Goal: Navigation & Orientation: Find specific page/section

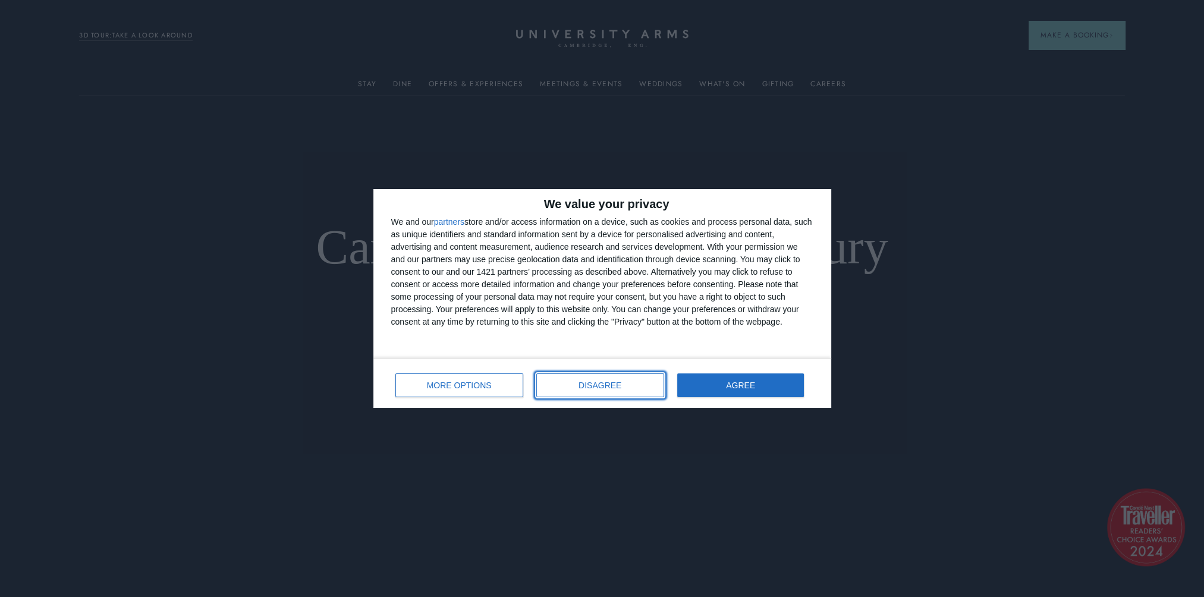
click at [591, 387] on span "DISAGREE" at bounding box center [599, 385] width 43 height 8
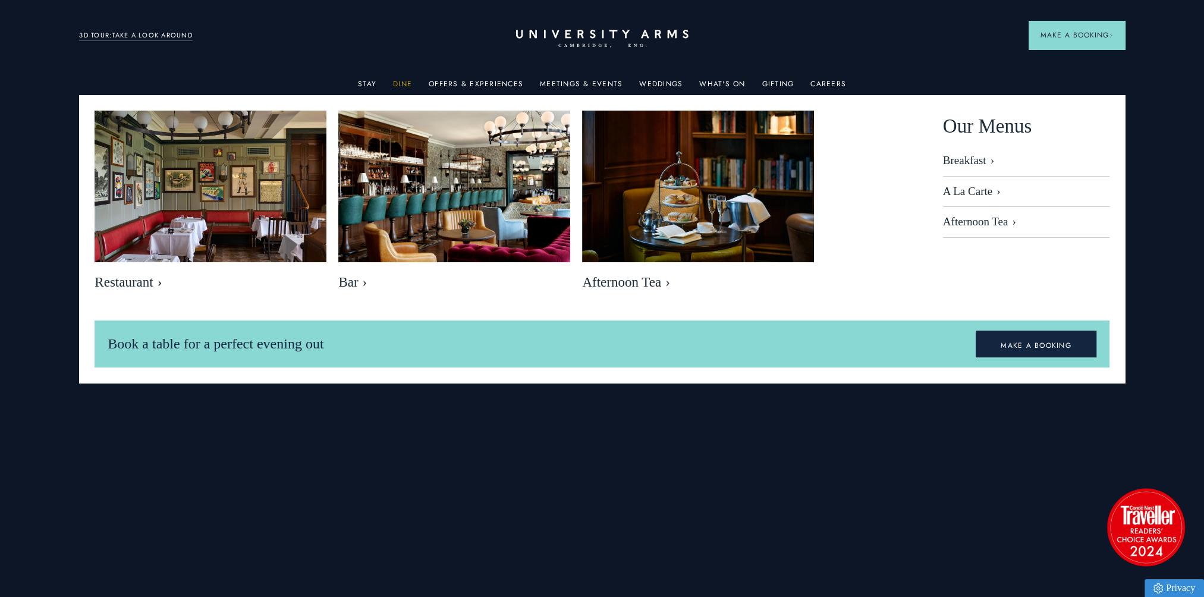
click at [402, 83] on link "Dine" at bounding box center [402, 87] width 19 height 15
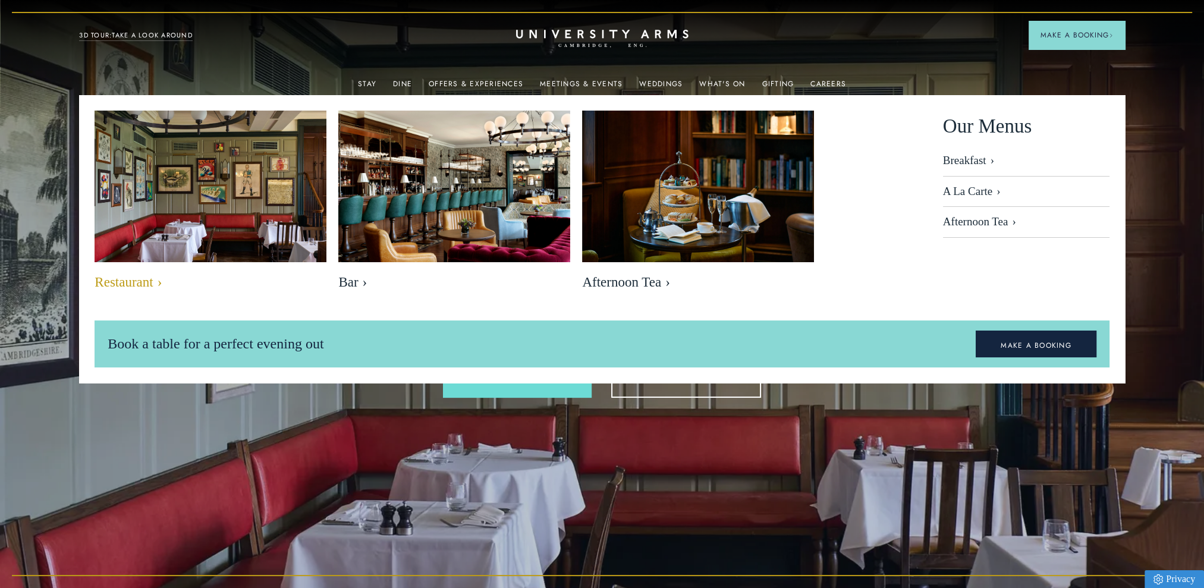
click at [124, 289] on span "Restaurant" at bounding box center [210, 282] width 232 height 17
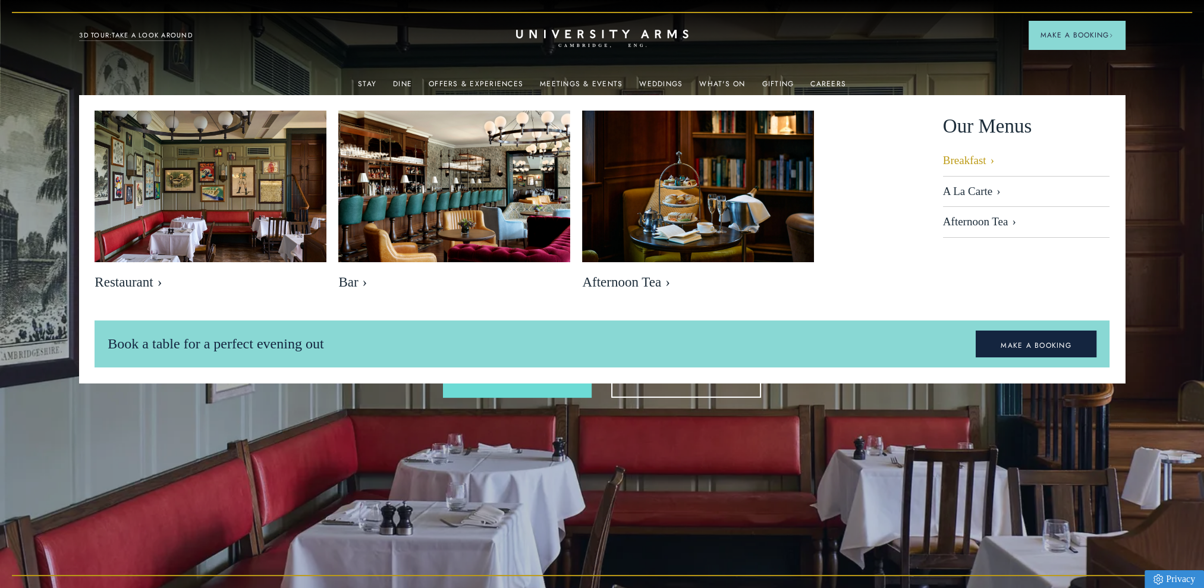
click at [959, 159] on link "Breakfast" at bounding box center [1026, 165] width 166 height 23
click at [486, 83] on link "Offers & Experiences" at bounding box center [476, 87] width 94 height 15
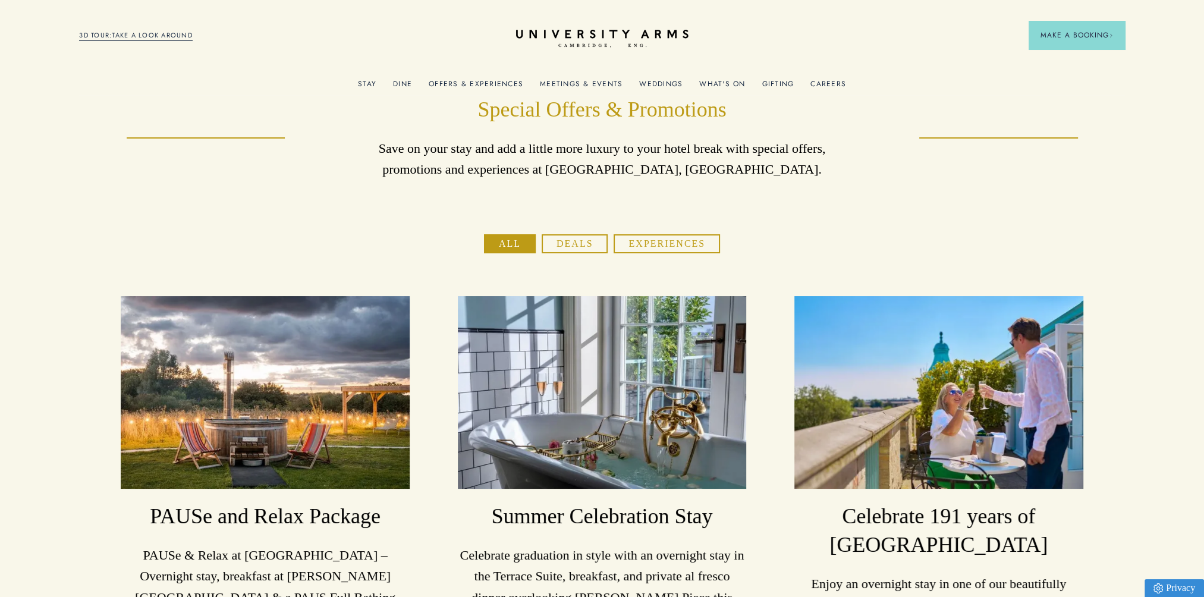
click at [720, 83] on link "What's On" at bounding box center [722, 87] width 46 height 15
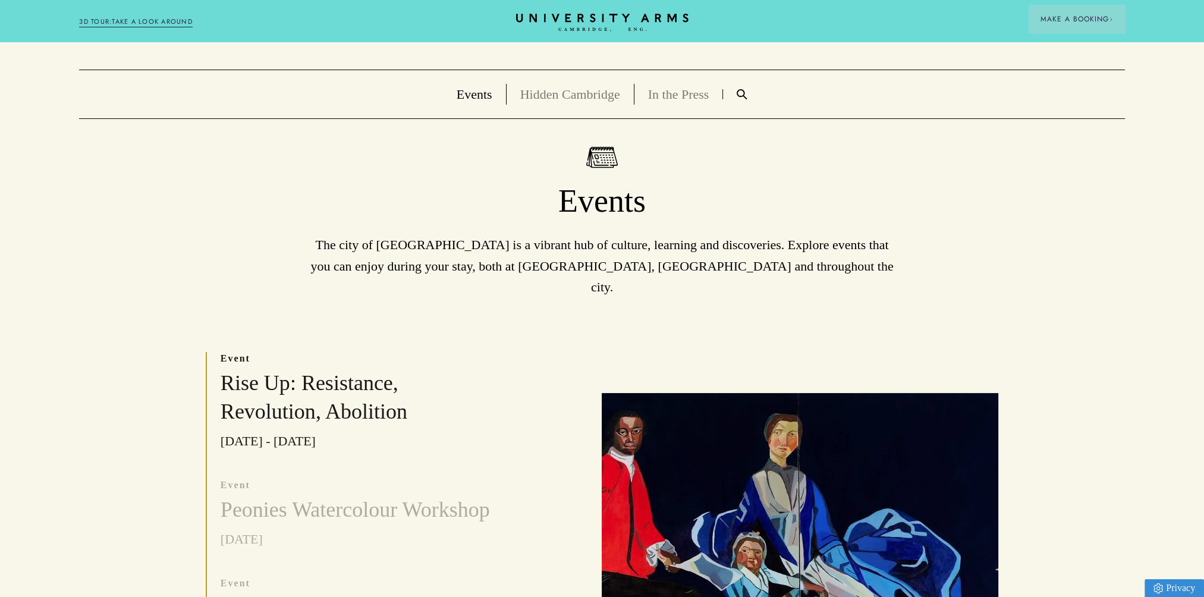
scroll to position [119, 0]
click at [595, 92] on link "Hidden Cambridge" at bounding box center [570, 93] width 100 height 15
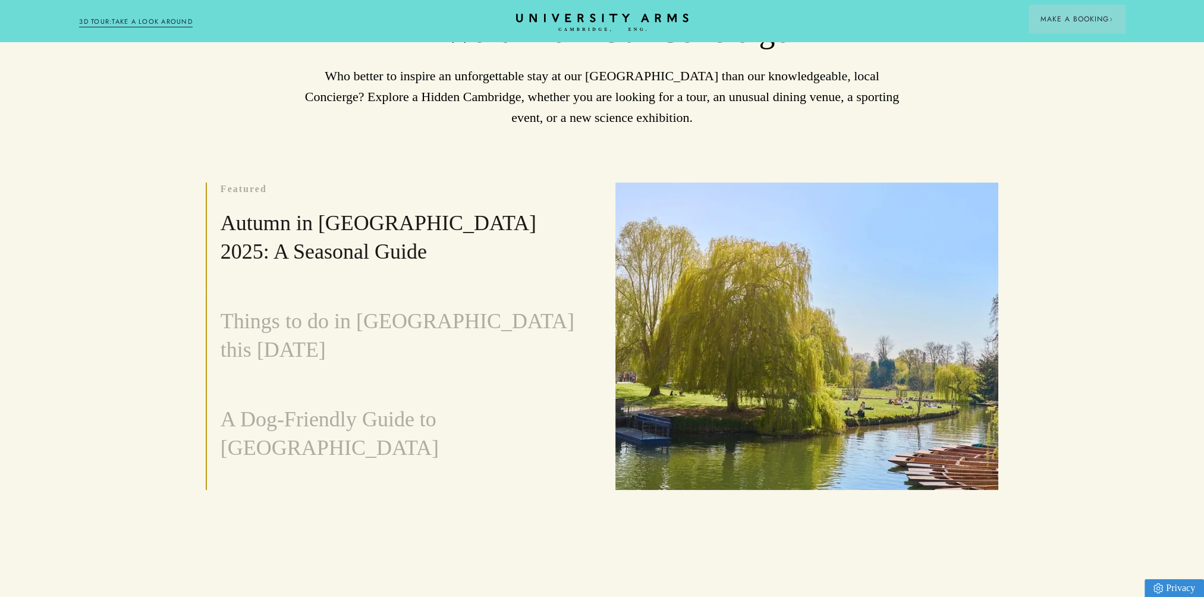
scroll to position [119, 0]
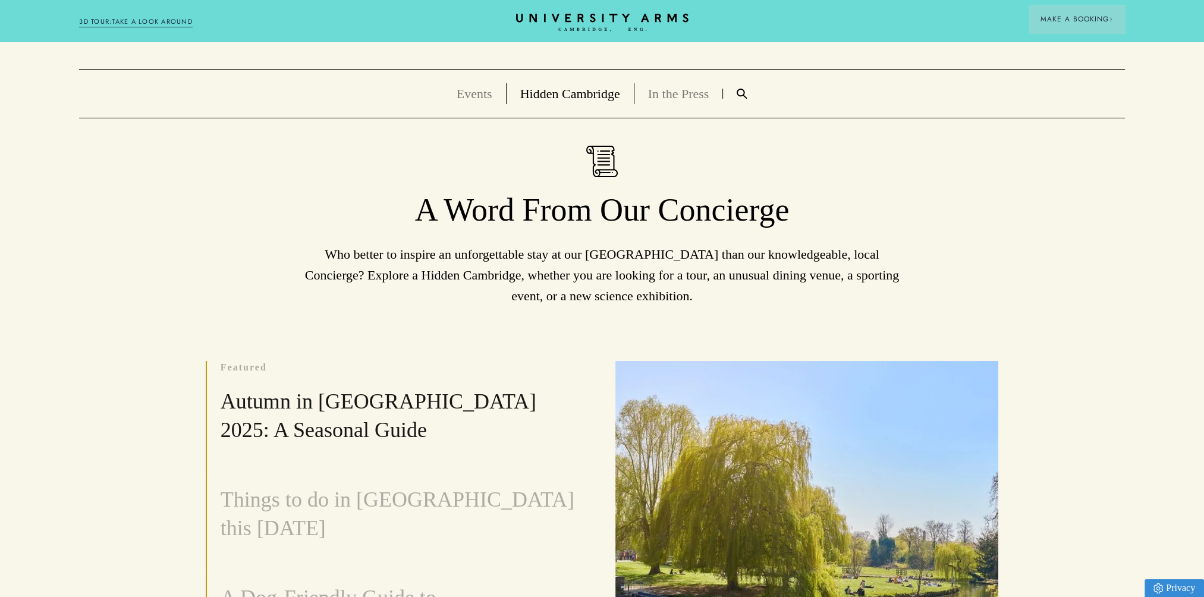
click at [468, 82] on ul "Events Hidden [GEOGRAPHIC_DATA] In the Press" at bounding box center [601, 93] width 1045 height 49
click at [468, 97] on link "Events" at bounding box center [474, 93] width 36 height 15
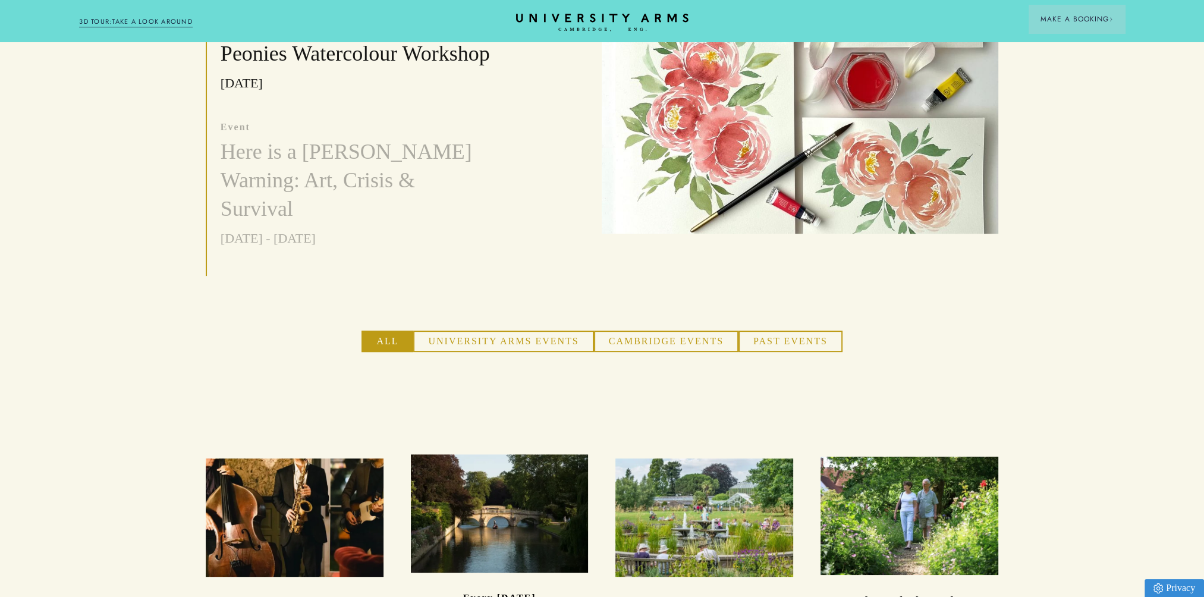
scroll to position [535, 0]
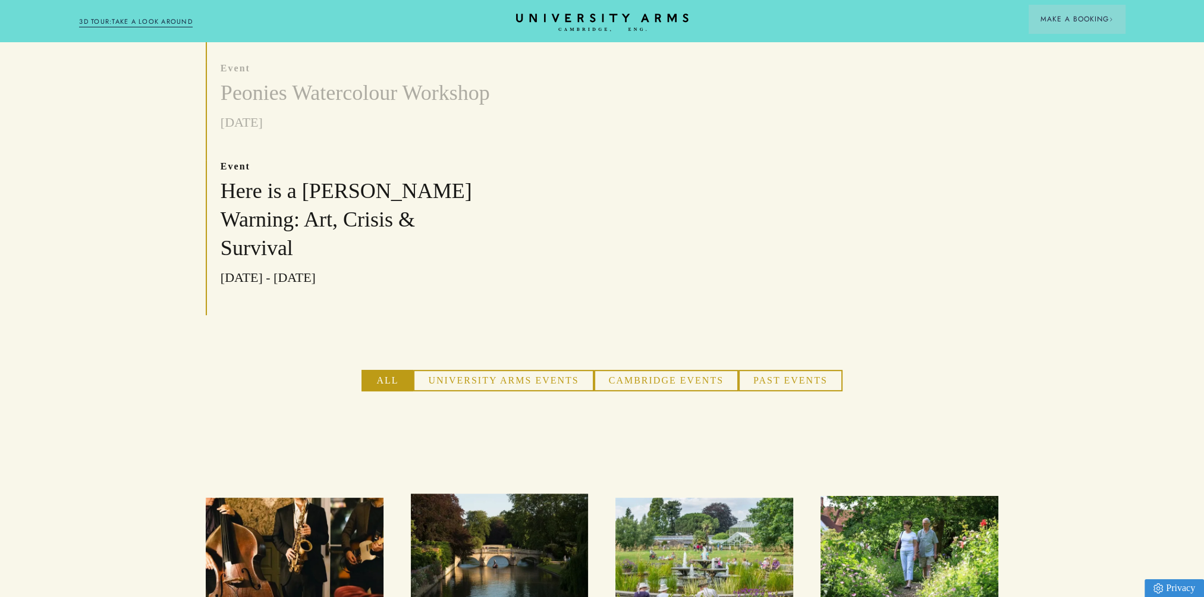
click at [682, 370] on button "Cambridge Events" at bounding box center [666, 380] width 144 height 21
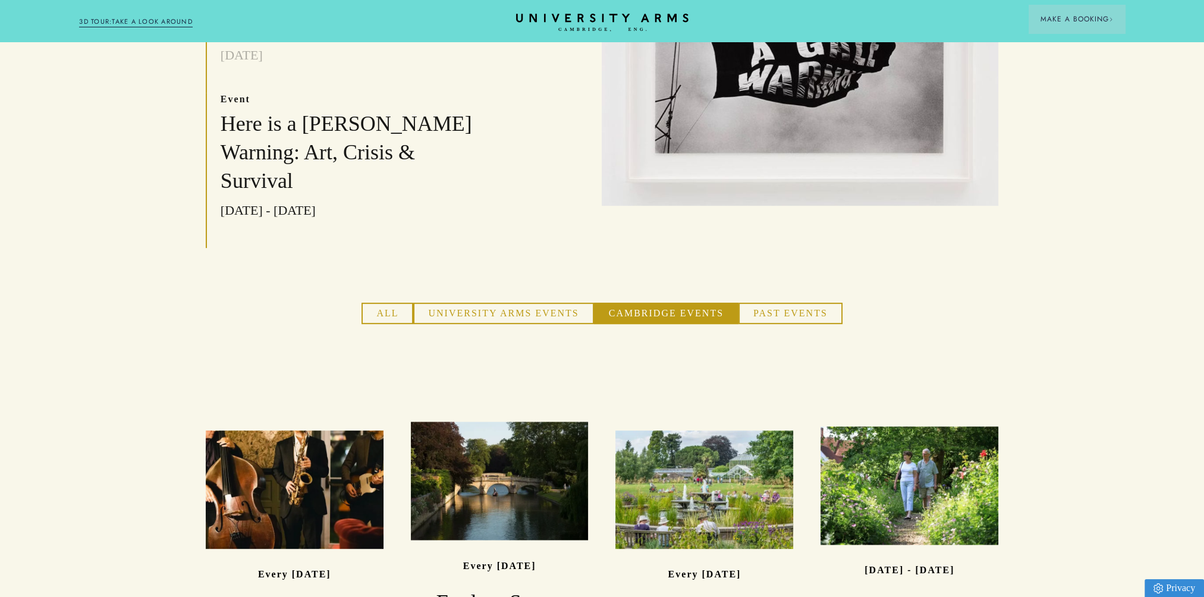
scroll to position [713, 0]
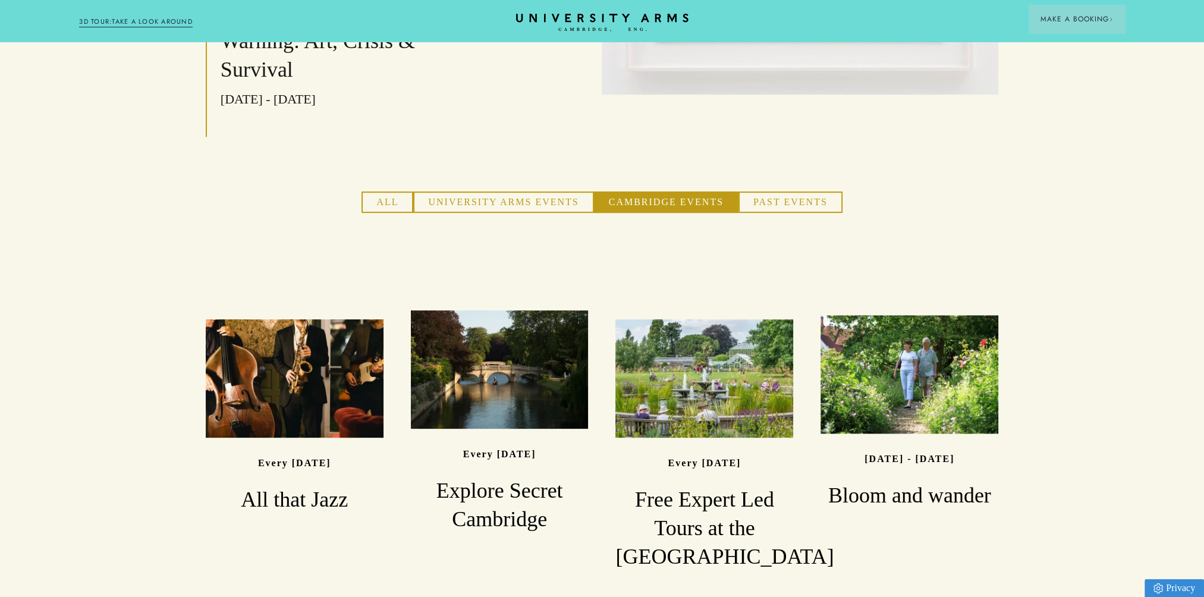
click at [490, 191] on button "University Arms Events" at bounding box center [503, 201] width 180 height 21
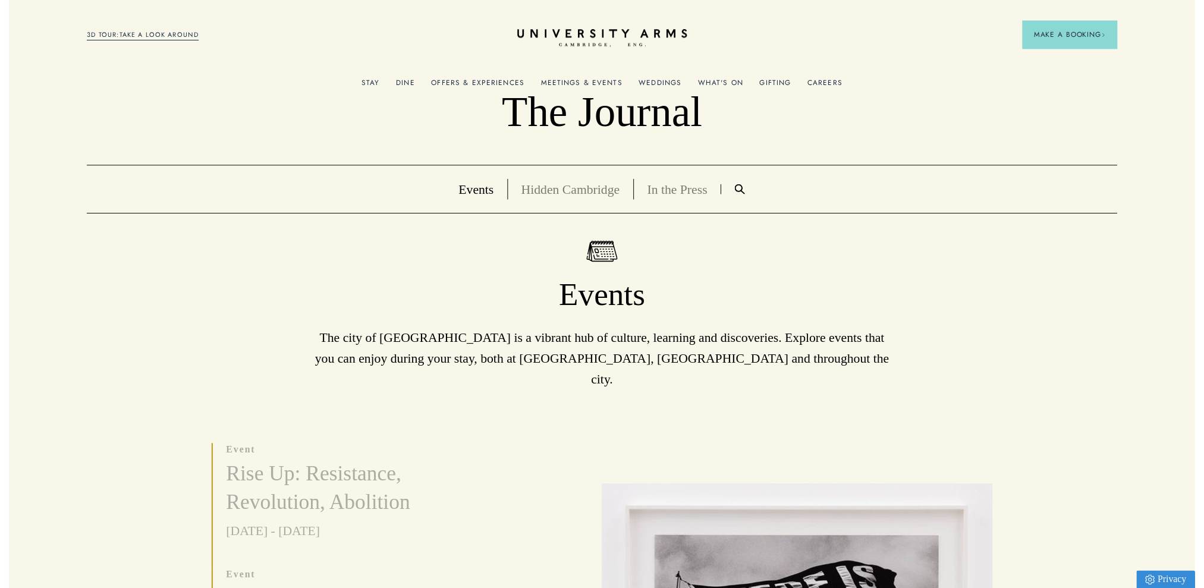
scroll to position [0, 0]
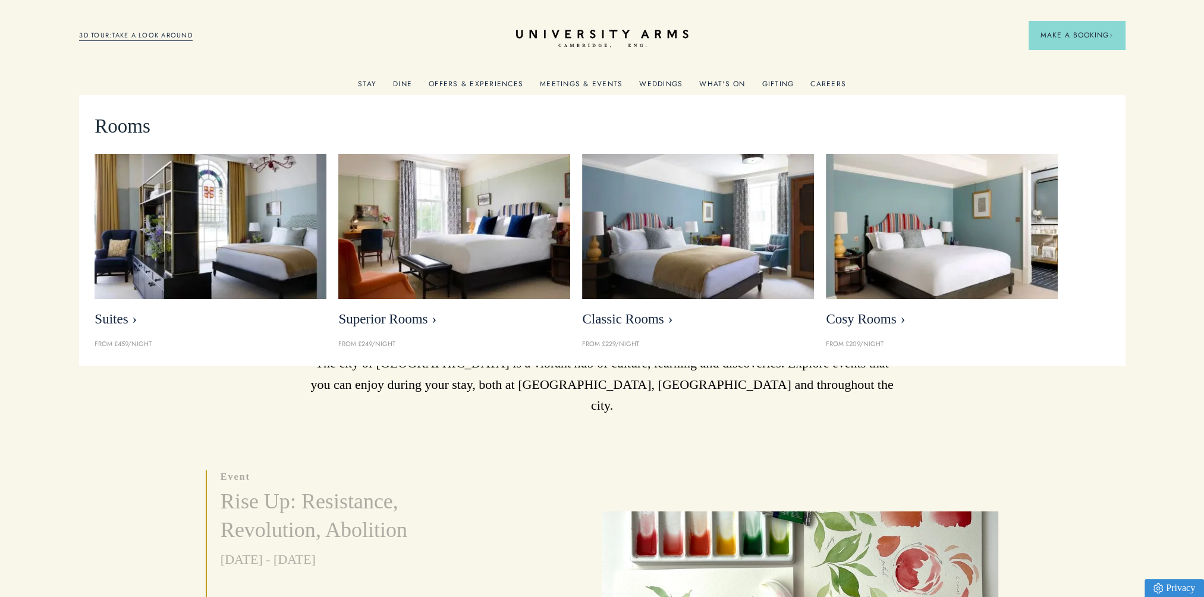
click at [361, 83] on link "Stay" at bounding box center [367, 87] width 18 height 15
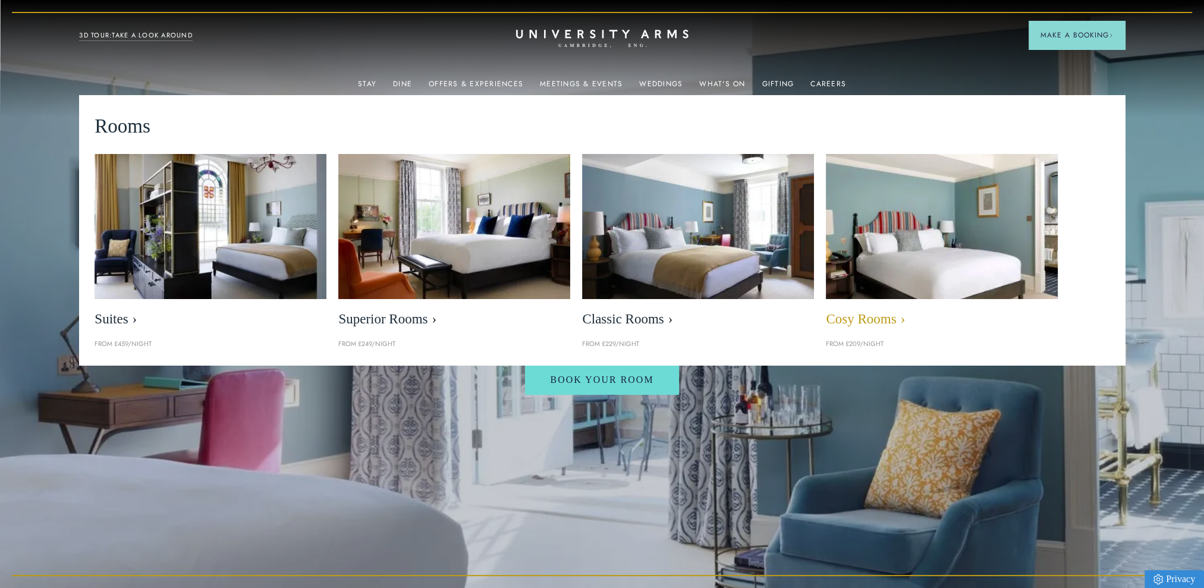
click at [880, 316] on span "Cosy Rooms" at bounding box center [942, 319] width 232 height 17
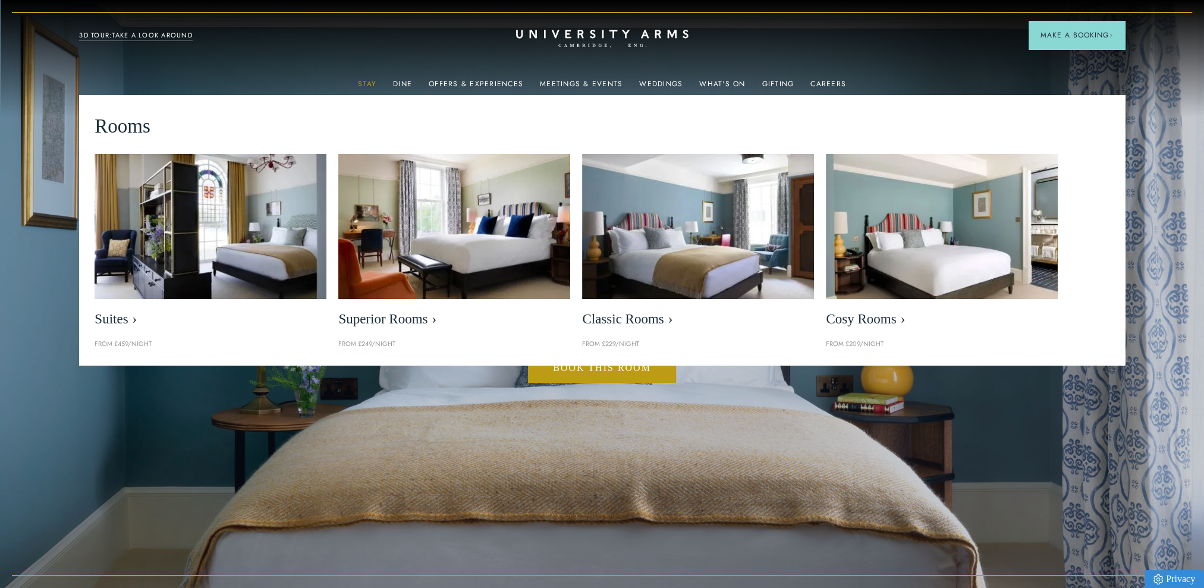
click at [363, 83] on link "Stay" at bounding box center [367, 87] width 18 height 15
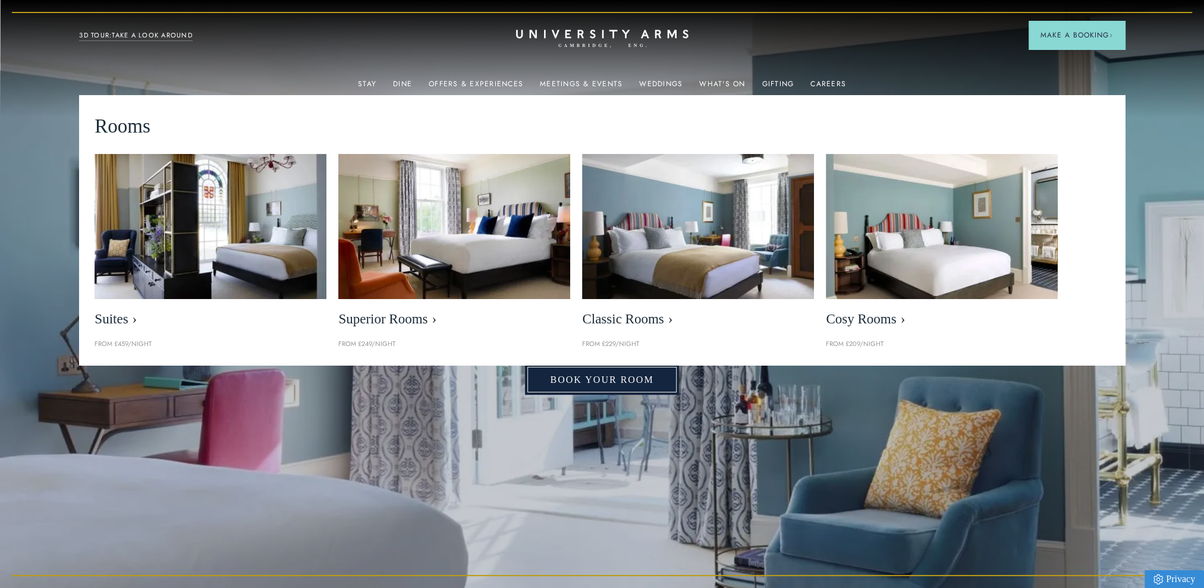
click at [642, 384] on link "Book Your Room" at bounding box center [601, 379] width 153 height 31
